Goal: Task Accomplishment & Management: Complete application form

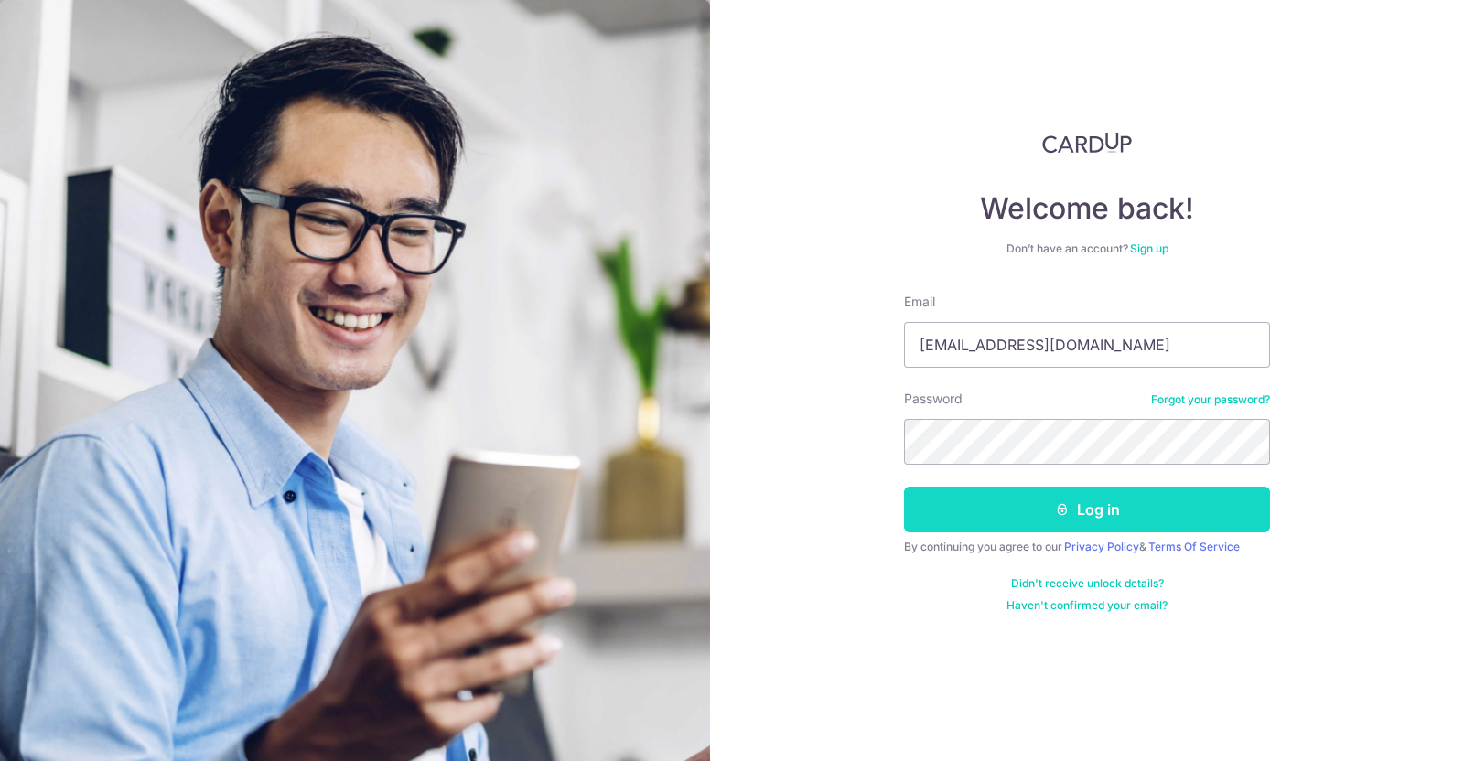
click at [1171, 512] on button "Log in" at bounding box center [1087, 510] width 366 height 46
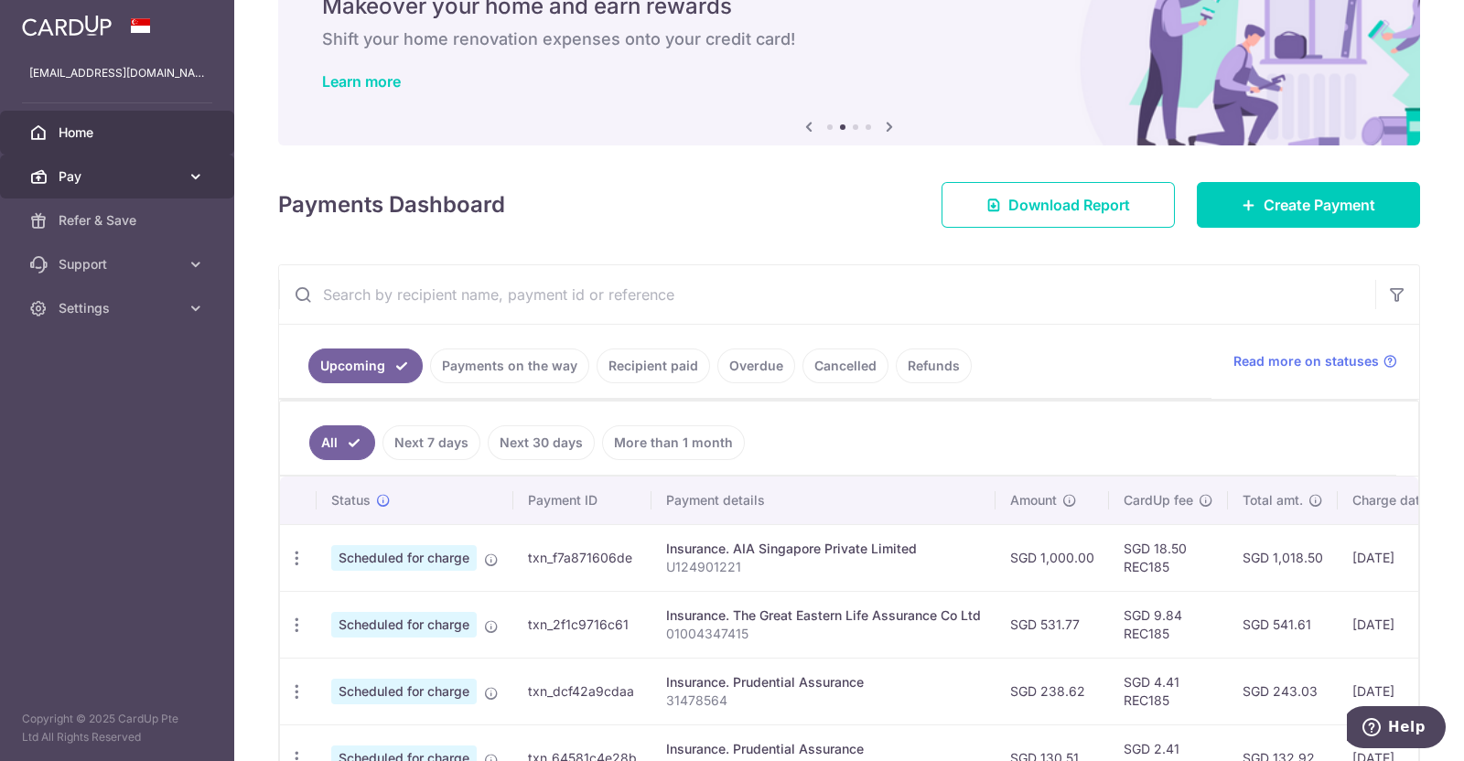
click at [117, 177] on span "Pay" at bounding box center [119, 176] width 121 height 18
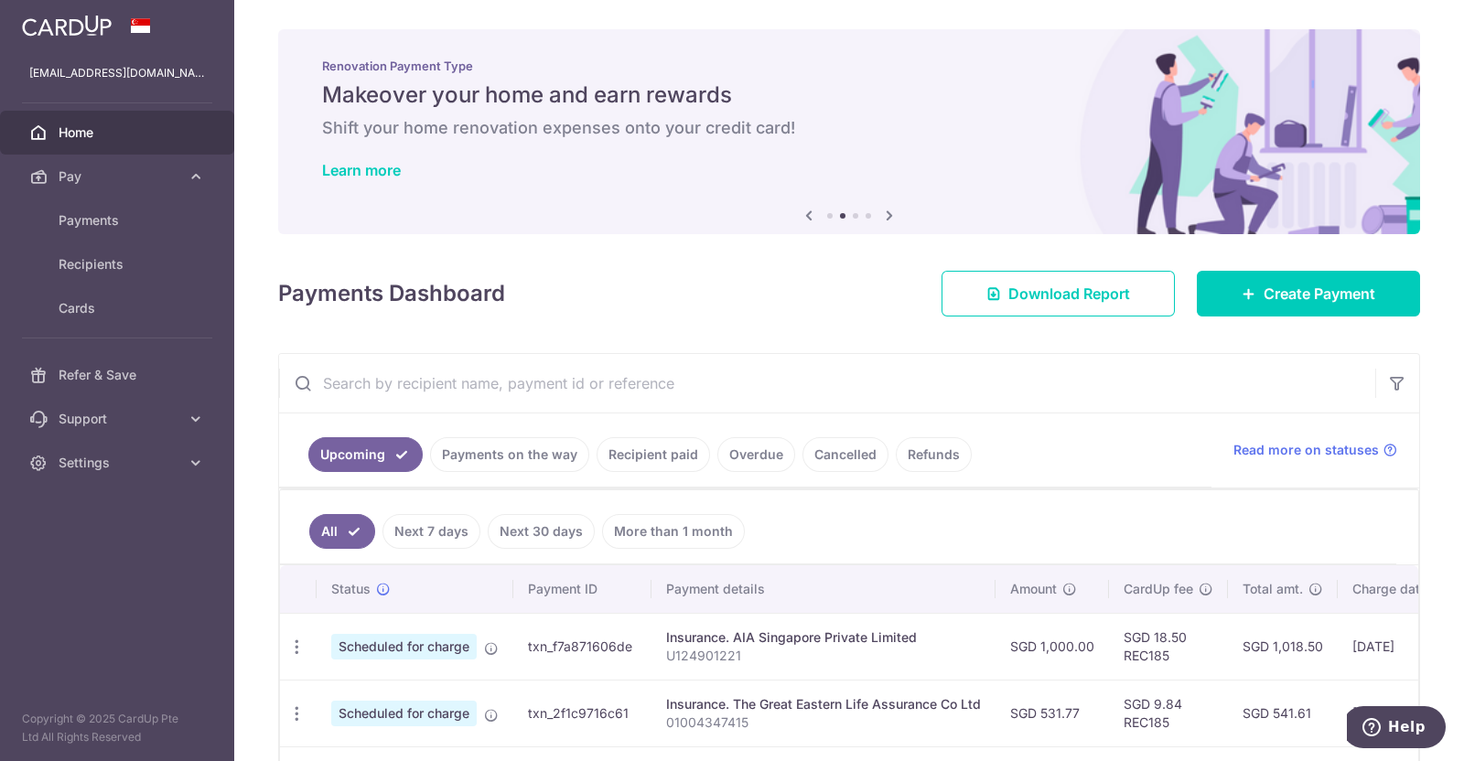
click at [878, 220] on icon at bounding box center [889, 215] width 22 height 23
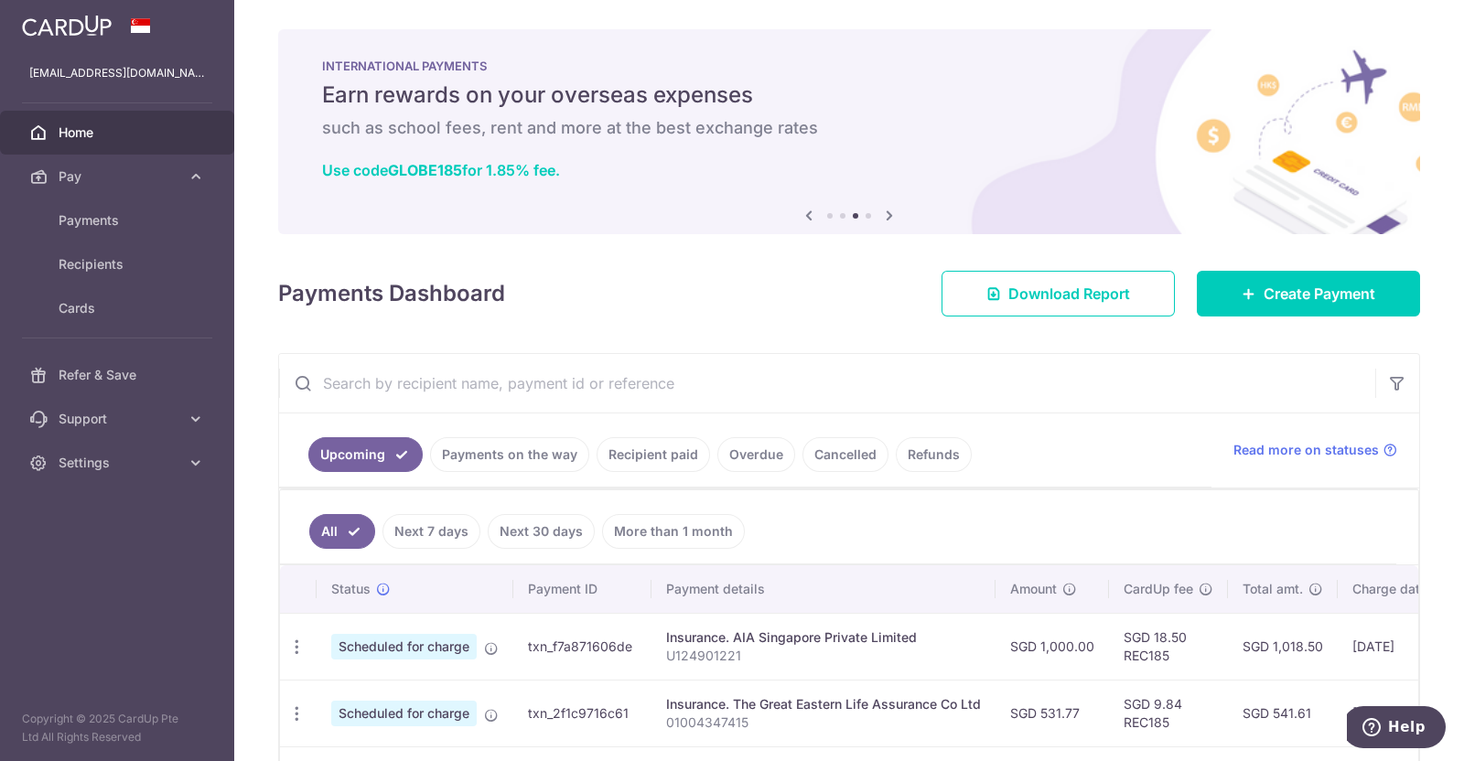
click at [878, 224] on icon at bounding box center [889, 215] width 22 height 23
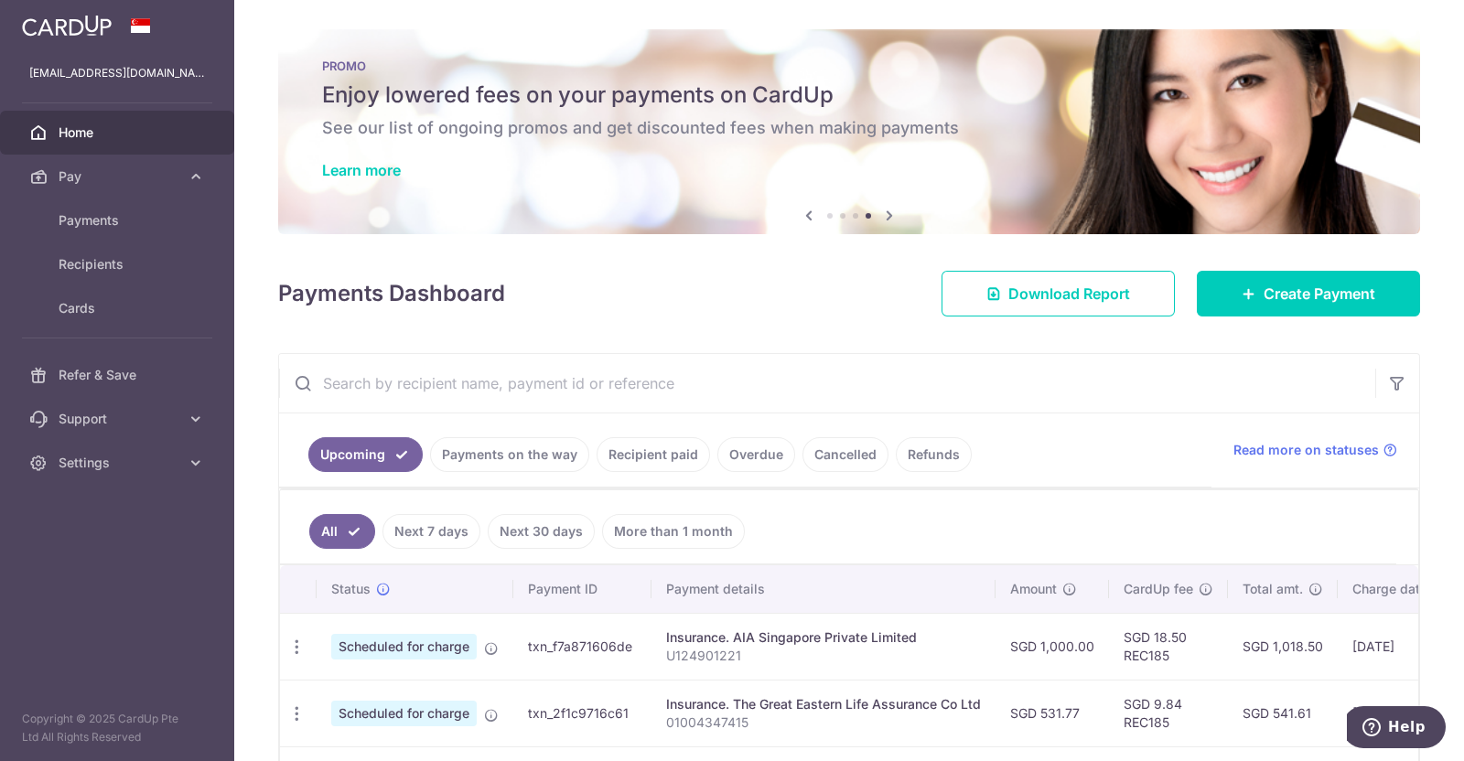
click at [798, 221] on icon at bounding box center [809, 215] width 22 height 23
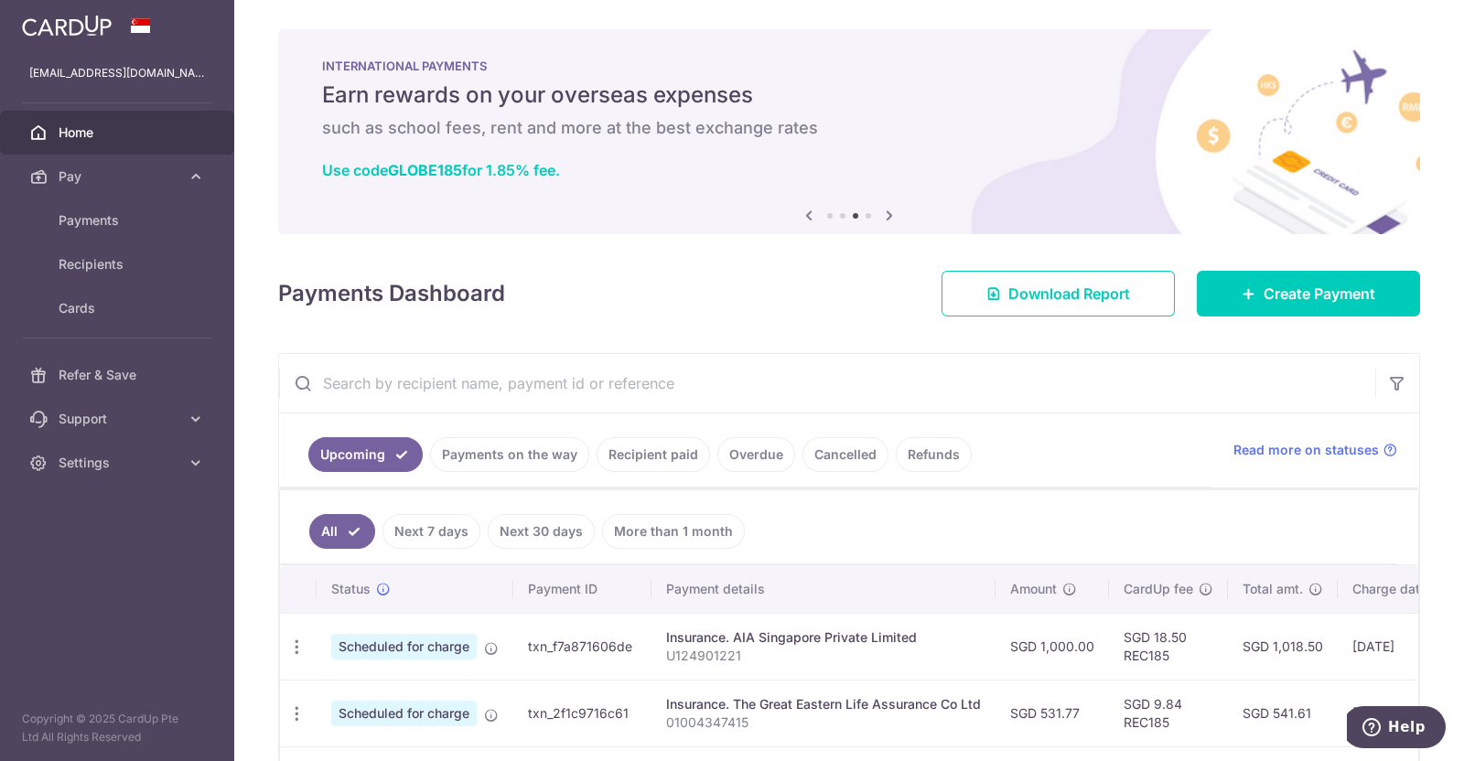
click at [804, 213] on icon at bounding box center [809, 215] width 22 height 23
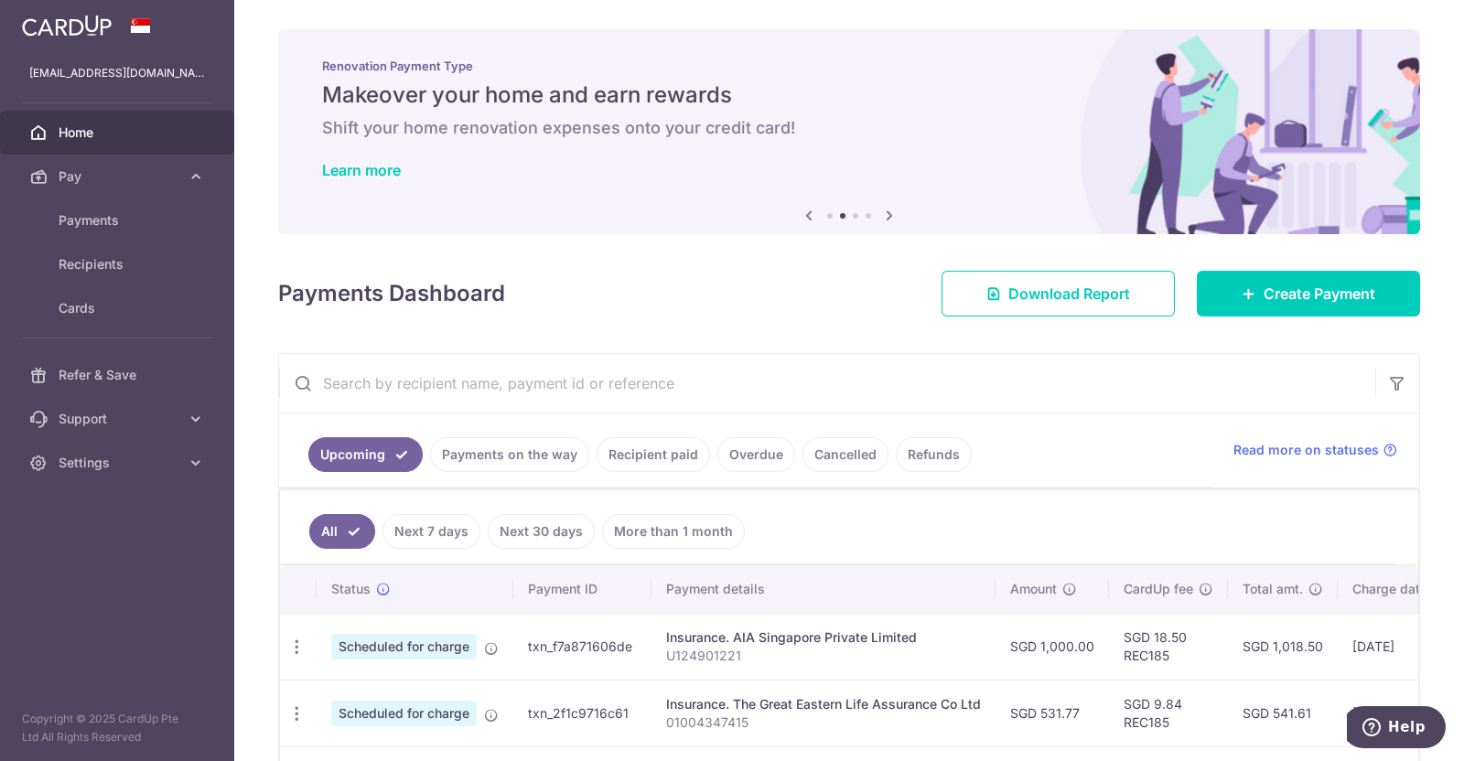
click at [802, 224] on icon at bounding box center [809, 215] width 22 height 23
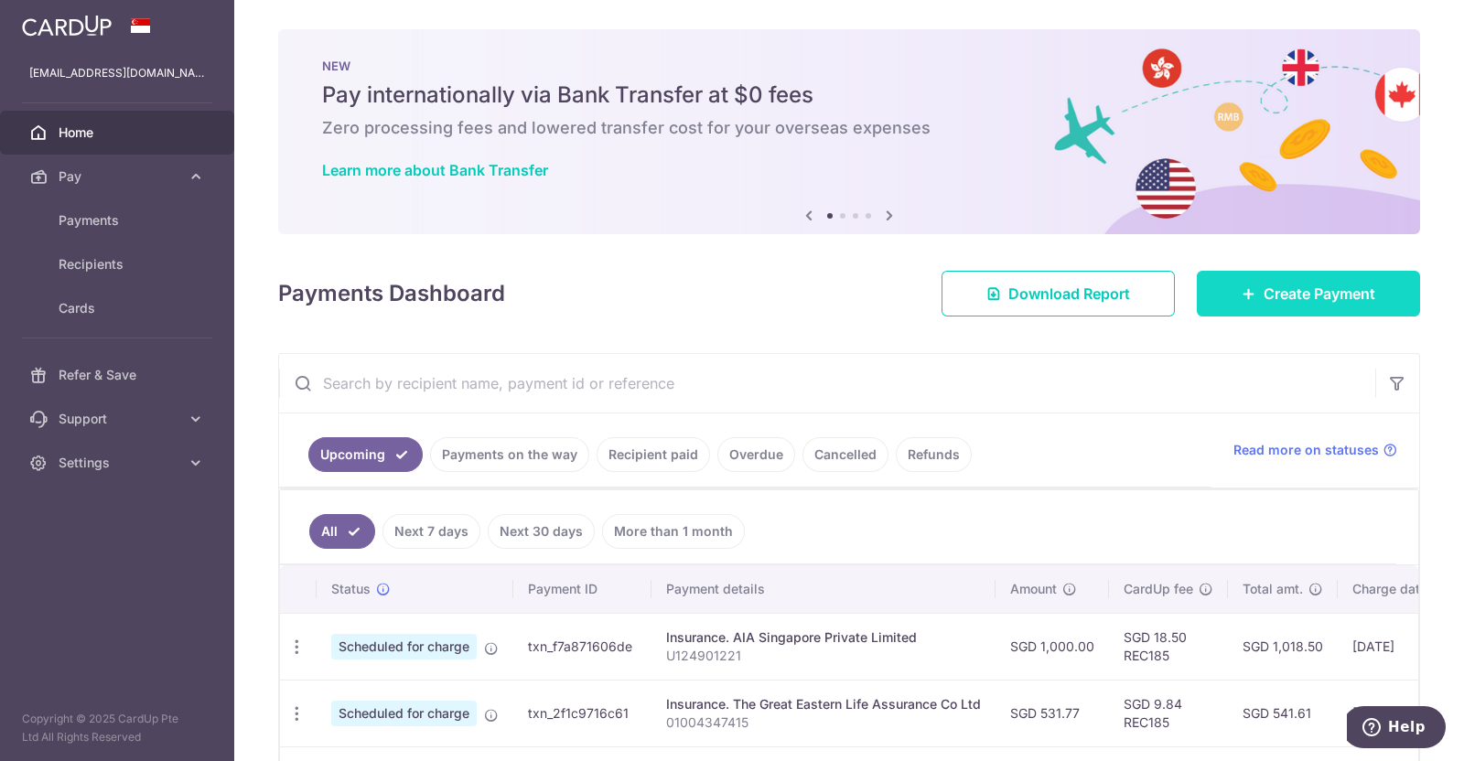
click at [1289, 299] on span "Create Payment" at bounding box center [1319, 294] width 112 height 22
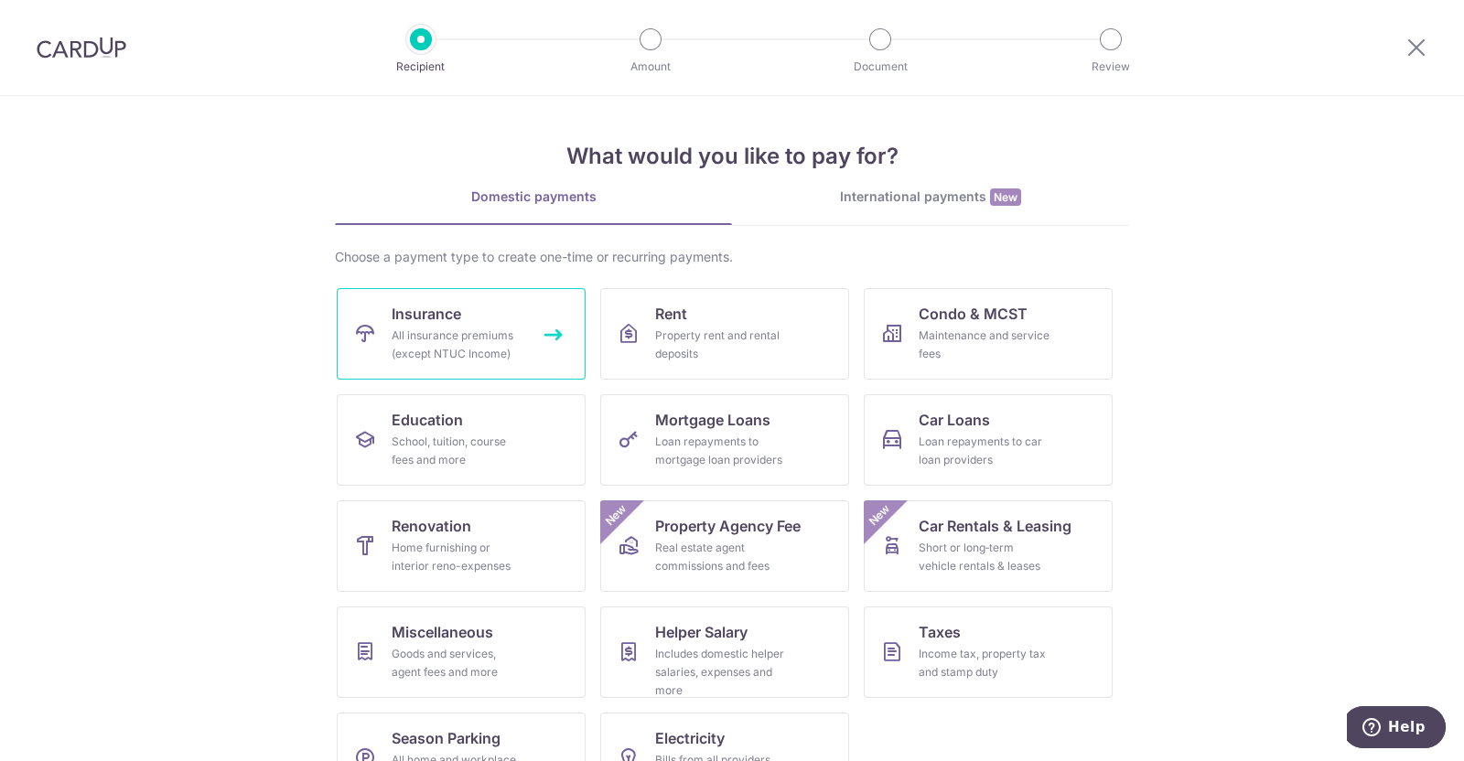
click at [463, 342] on div "All insurance premiums (except NTUC Income)" at bounding box center [457, 345] width 132 height 37
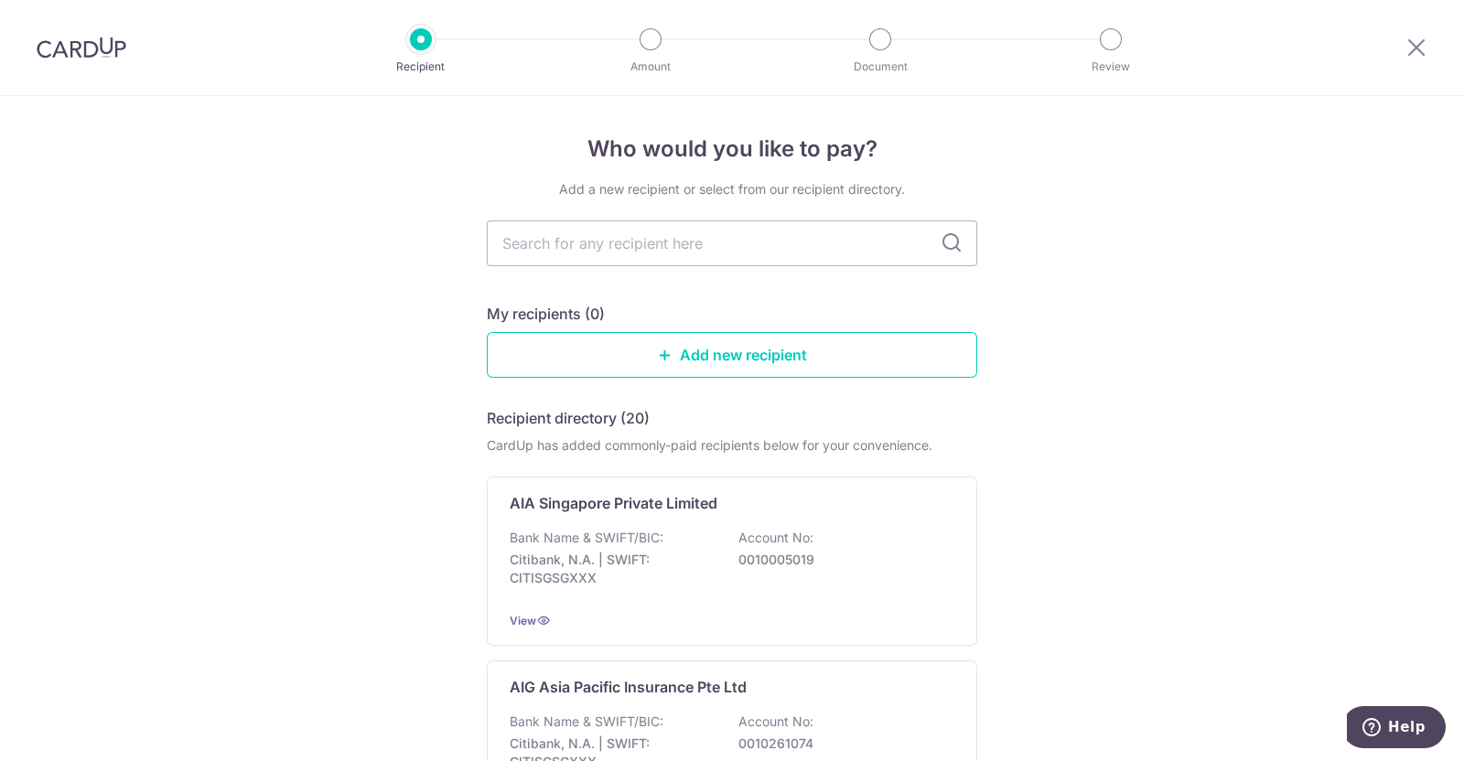
type input "g"
click at [681, 306] on div "My recipients (0)" at bounding box center [732, 314] width 490 height 22
click at [649, 252] on input "g" at bounding box center [732, 243] width 490 height 46
type input "great eastern"
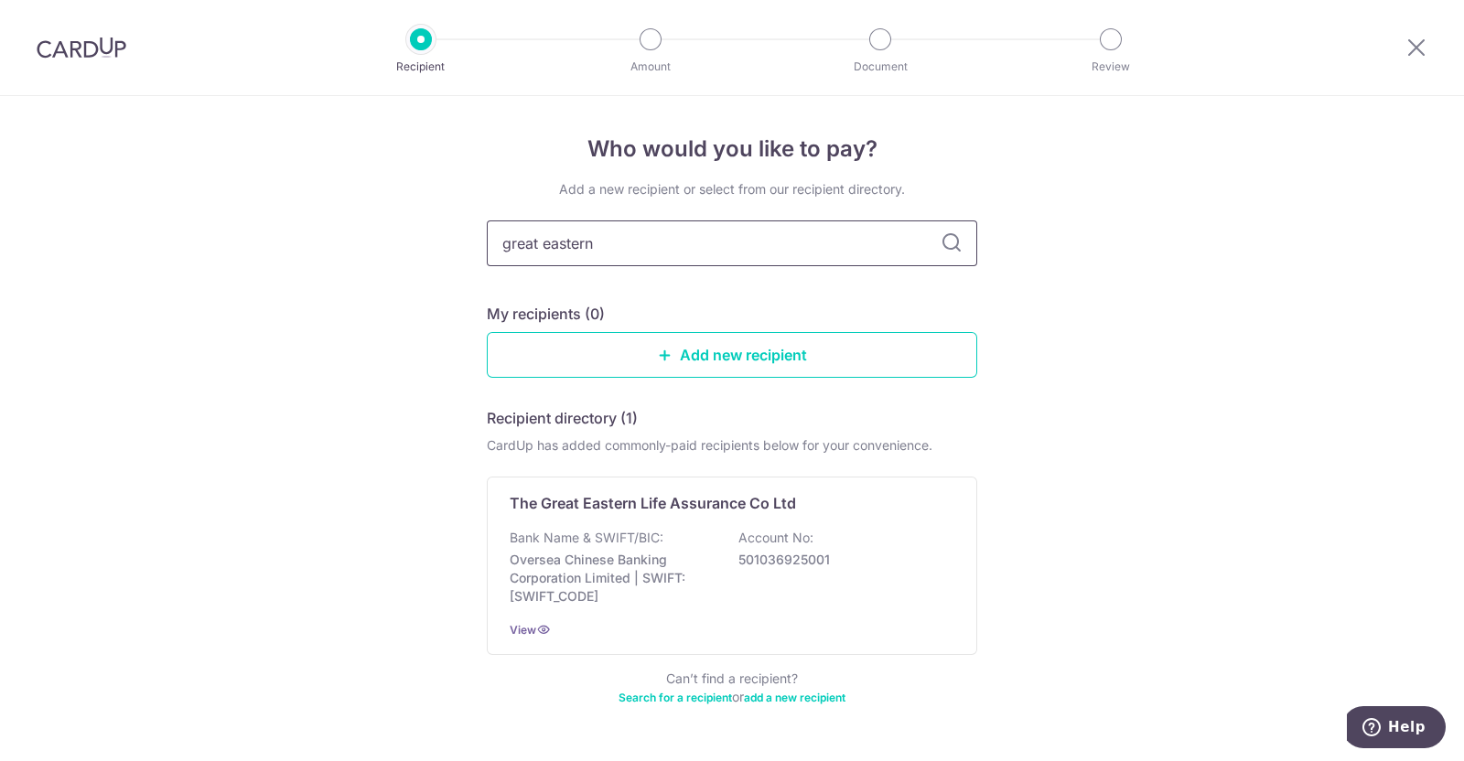
click at [918, 242] on input "great eastern" at bounding box center [732, 243] width 490 height 46
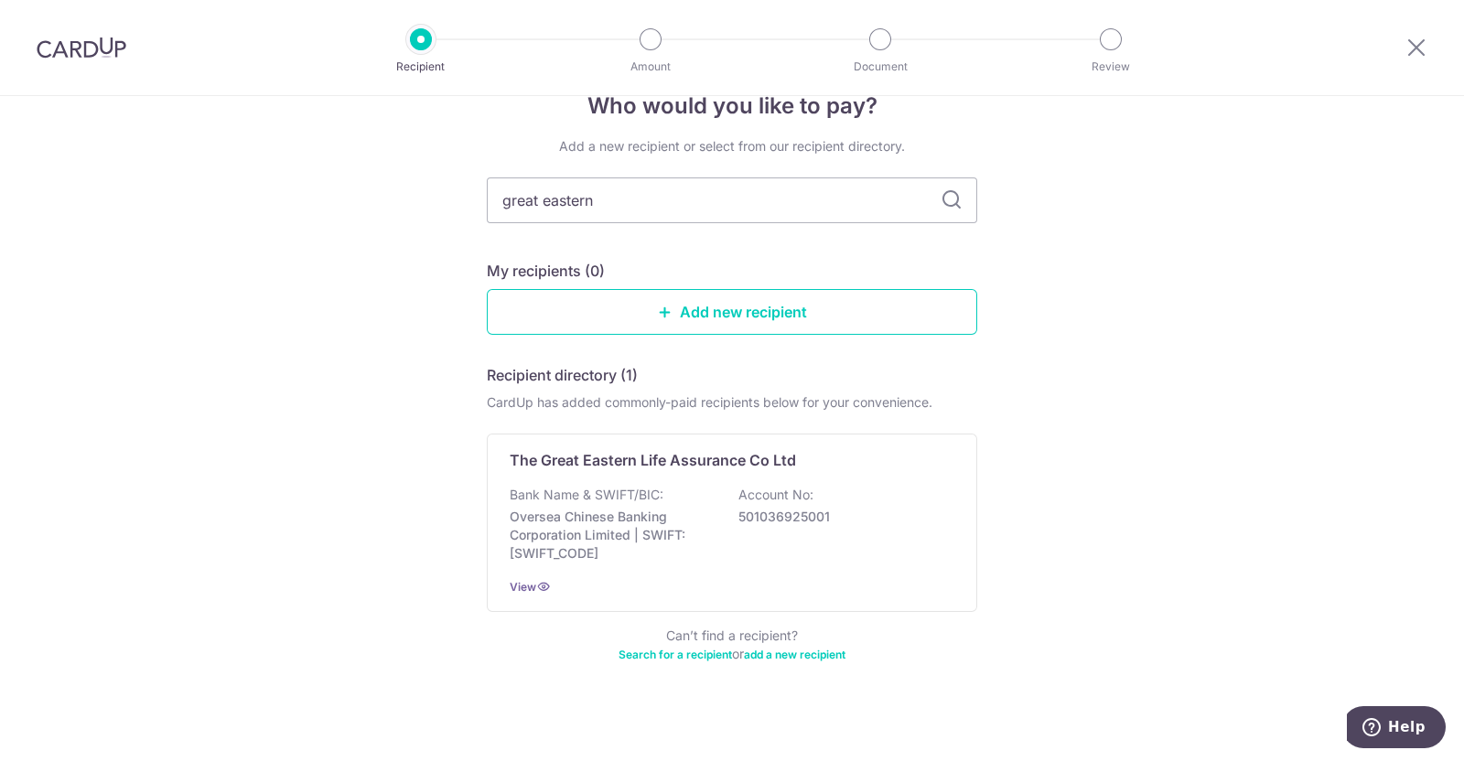
scroll to position [51, 0]
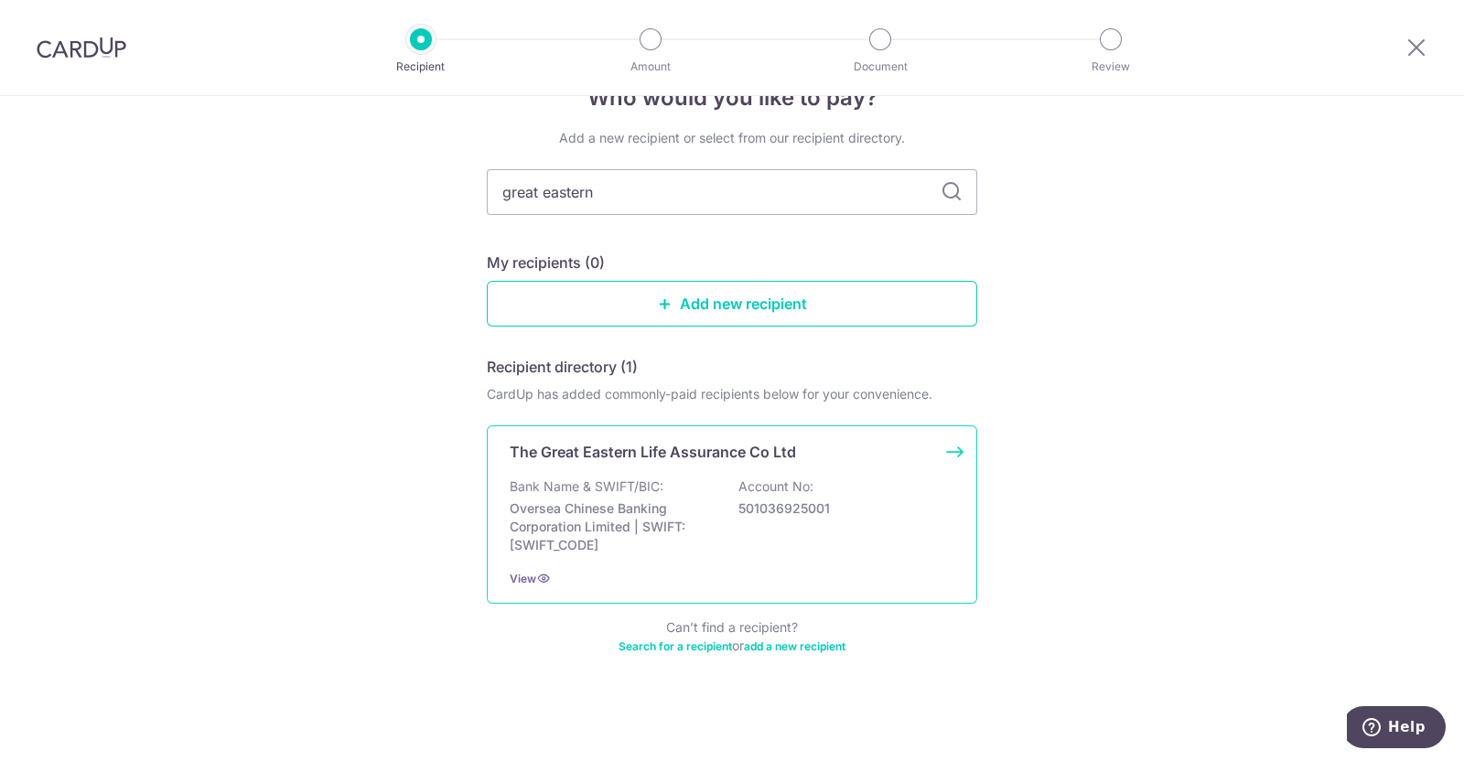
click at [853, 468] on div "The Great Eastern Life Assurance Co Ltd Bank Name & SWIFT/BIC: Oversea Chinese …" at bounding box center [732, 514] width 490 height 178
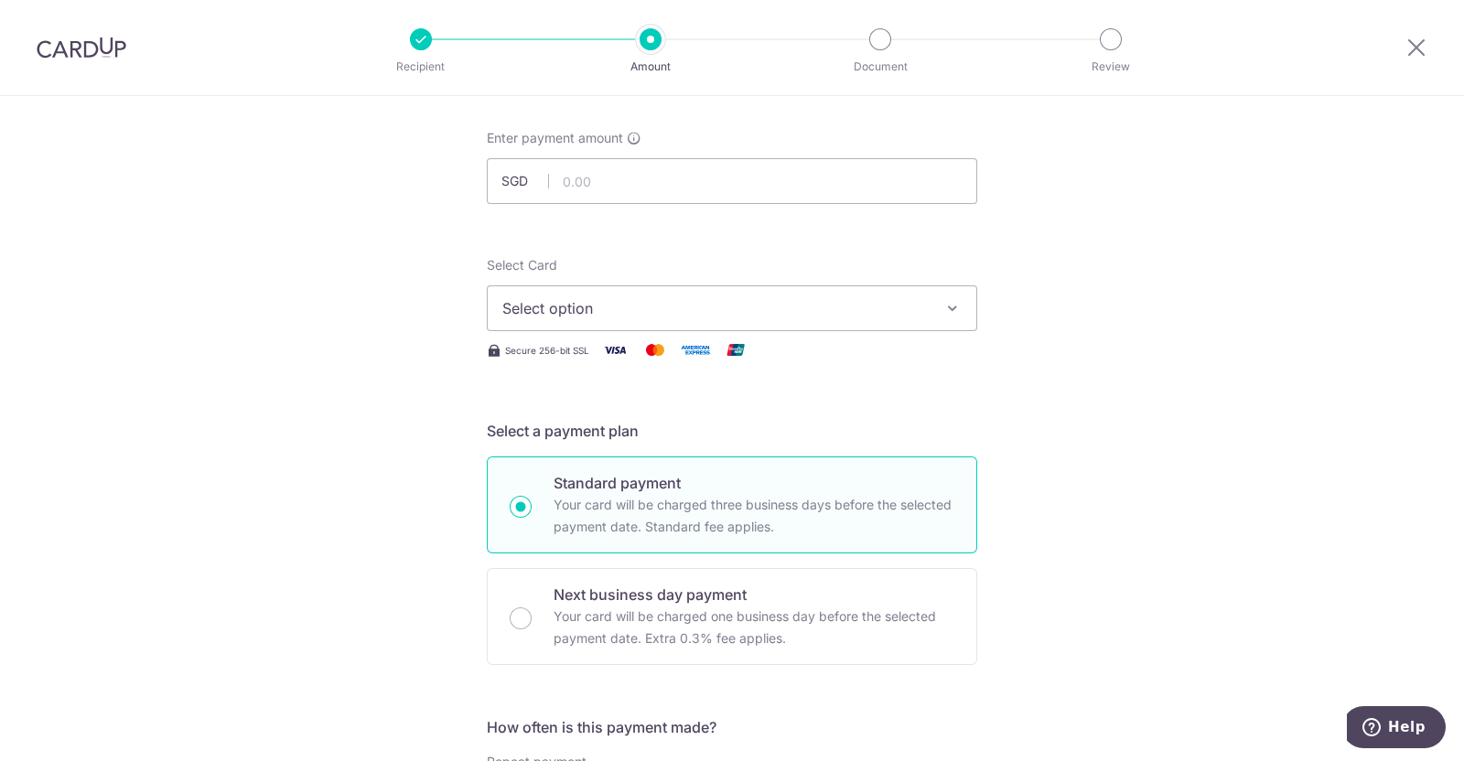
scroll to position [91, 0]
click at [863, 178] on input "text" at bounding box center [732, 179] width 490 height 46
type input "969.86"
click at [966, 302] on button "Select option" at bounding box center [732, 306] width 490 height 46
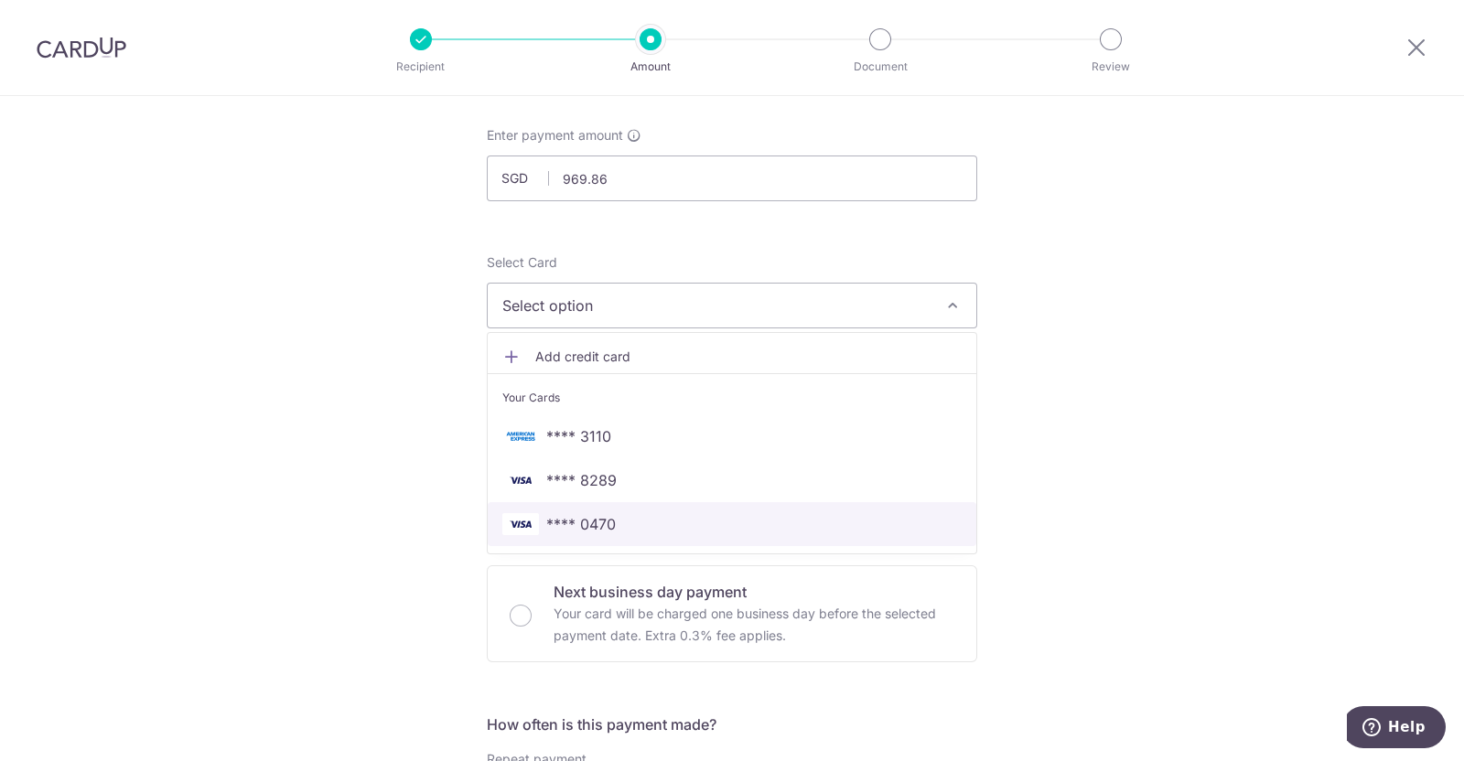
click at [662, 516] on span "**** 0470" at bounding box center [731, 524] width 459 height 22
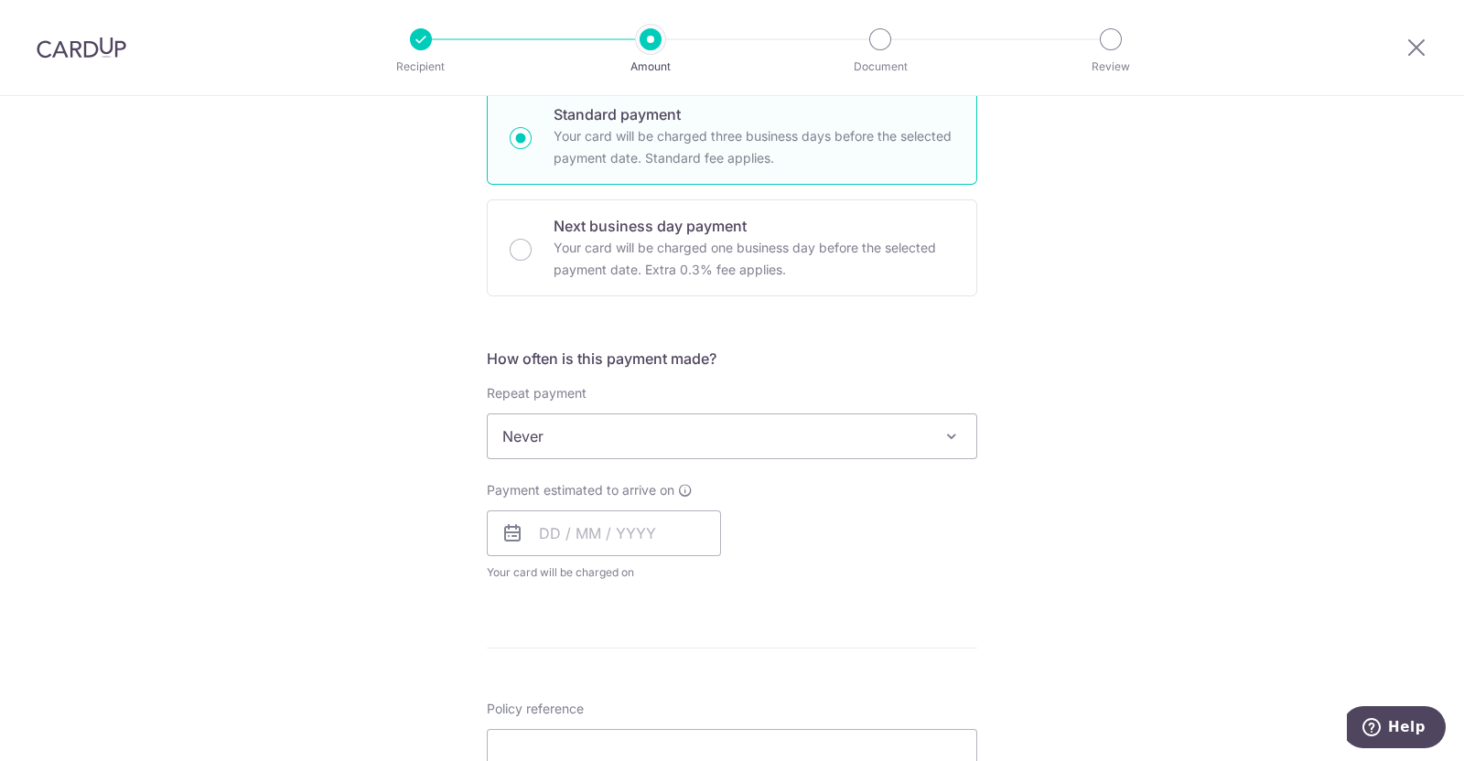
scroll to position [456, 0]
click at [657, 533] on input "text" at bounding box center [604, 533] width 234 height 46
click at [665, 735] on link "14" at bounding box center [670, 736] width 29 height 29
type input "[DATE]"
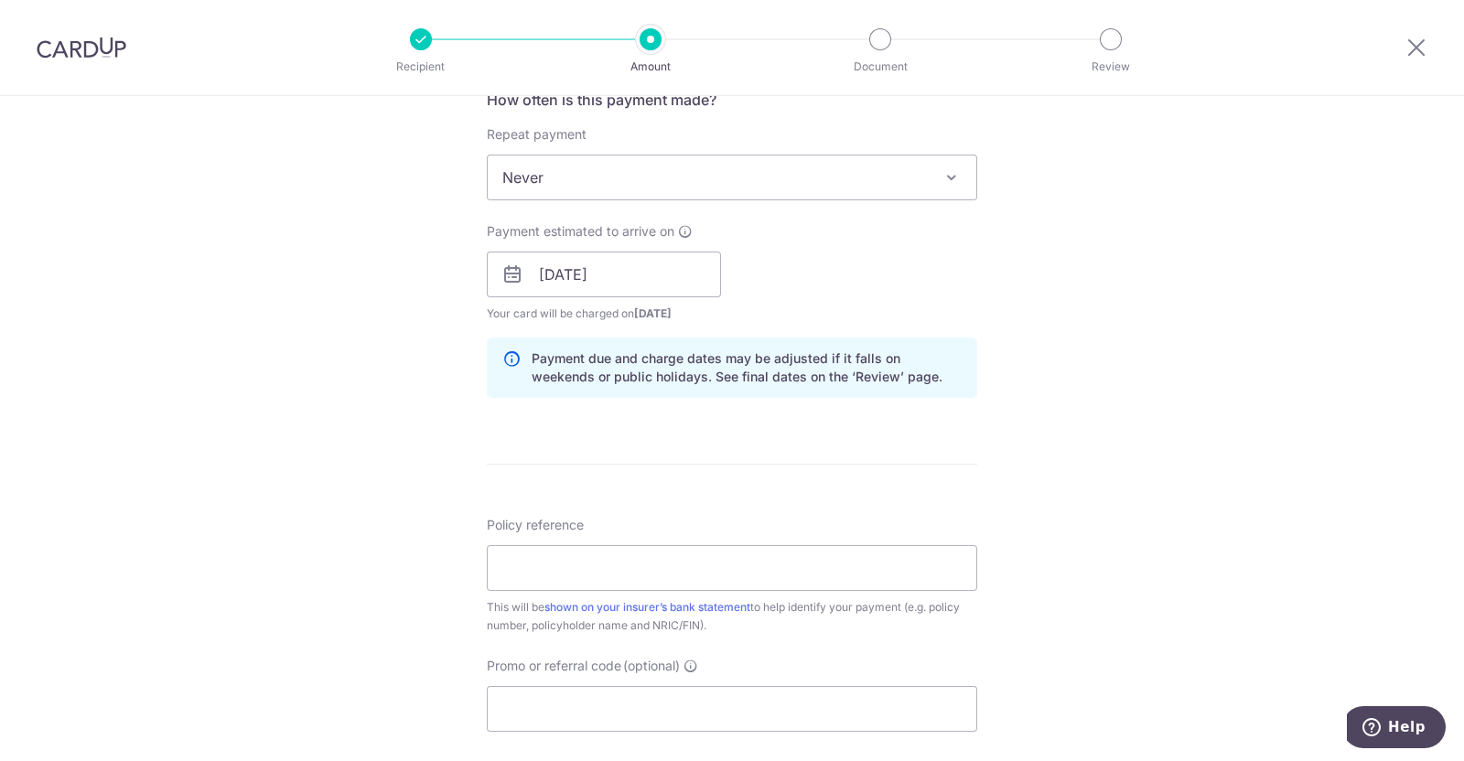
scroll to position [716, 0]
click at [854, 566] on input "Policy reference" at bounding box center [732, 567] width 490 height 46
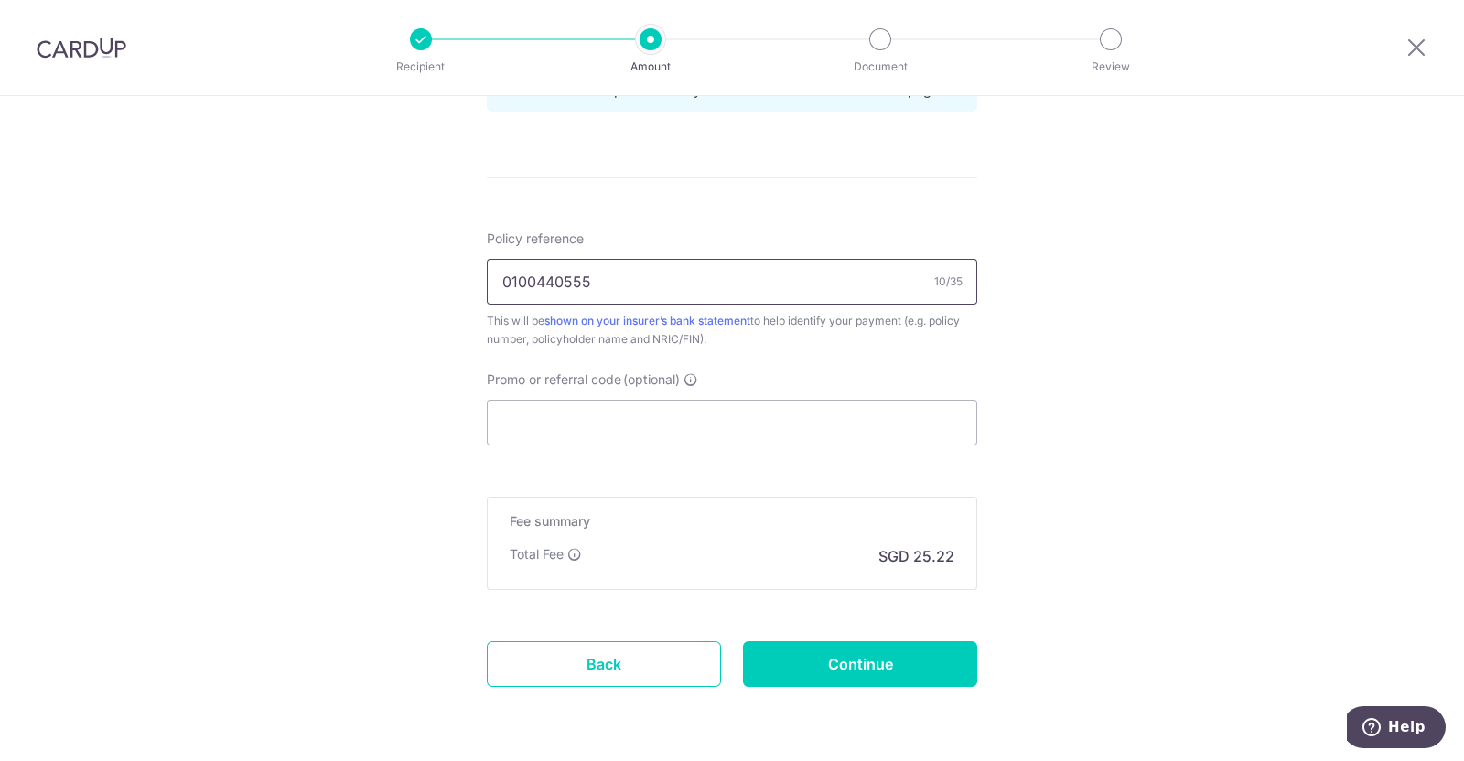
scroll to position [1003, 0]
type input "0"
type input "0100437415"
click at [883, 668] on input "Continue" at bounding box center [860, 663] width 234 height 46
type input "Create Schedule"
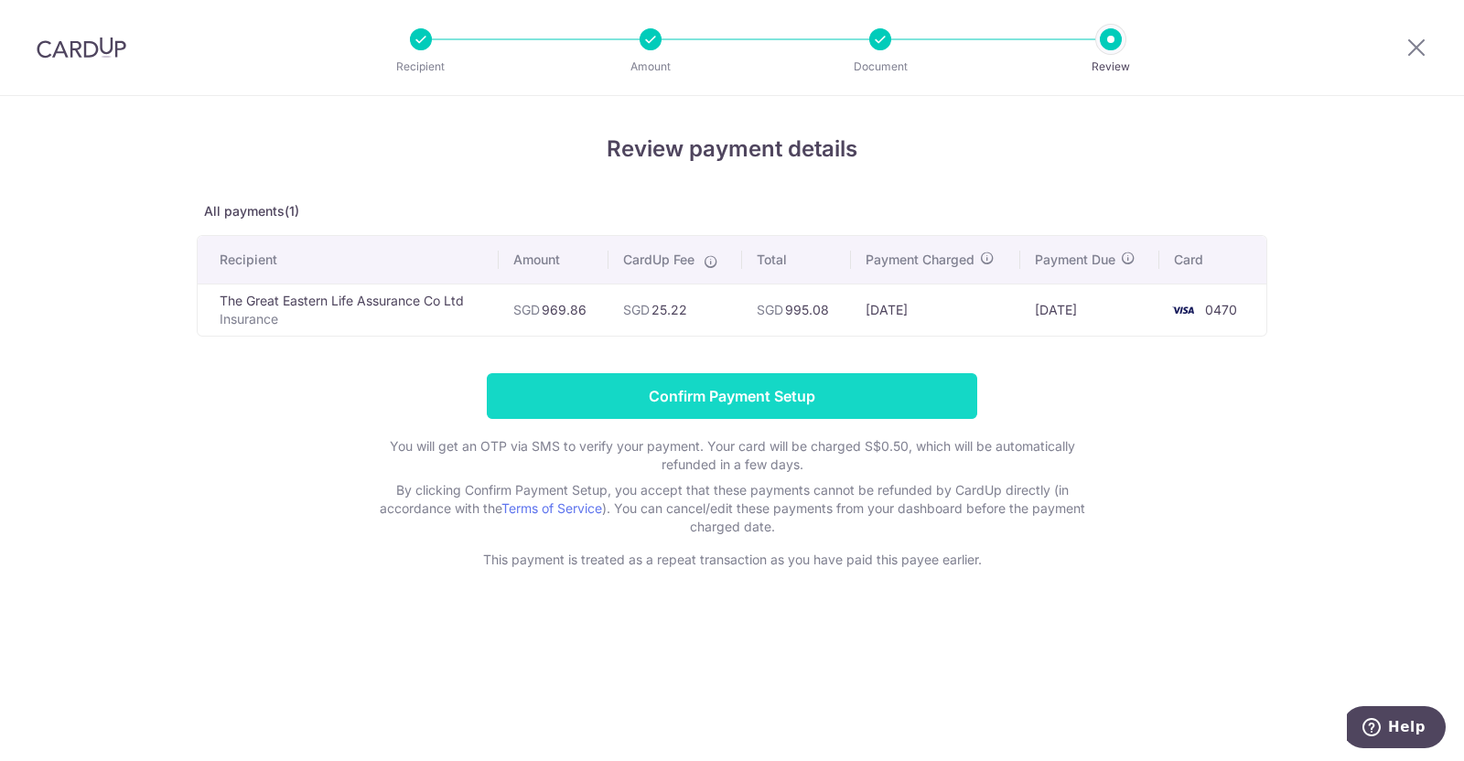
click at [857, 403] on input "Confirm Payment Setup" at bounding box center [732, 396] width 490 height 46
